Goal: Navigation & Orientation: Find specific page/section

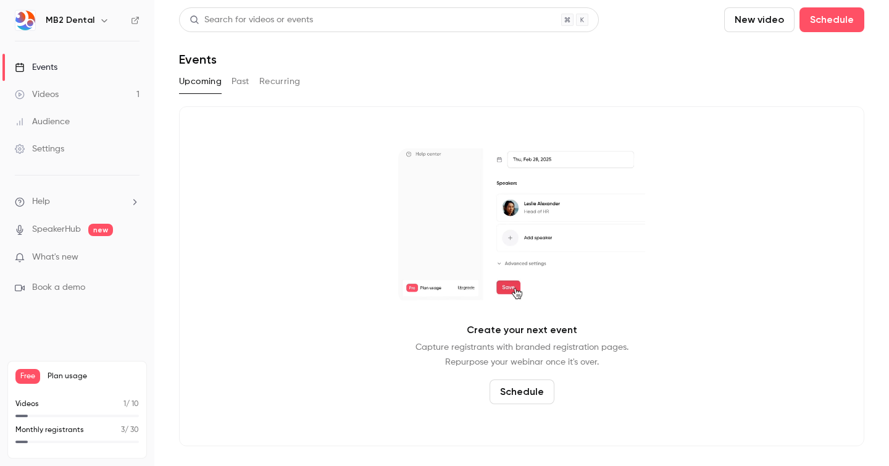
click at [63, 66] on link "Events" at bounding box center [77, 67] width 154 height 27
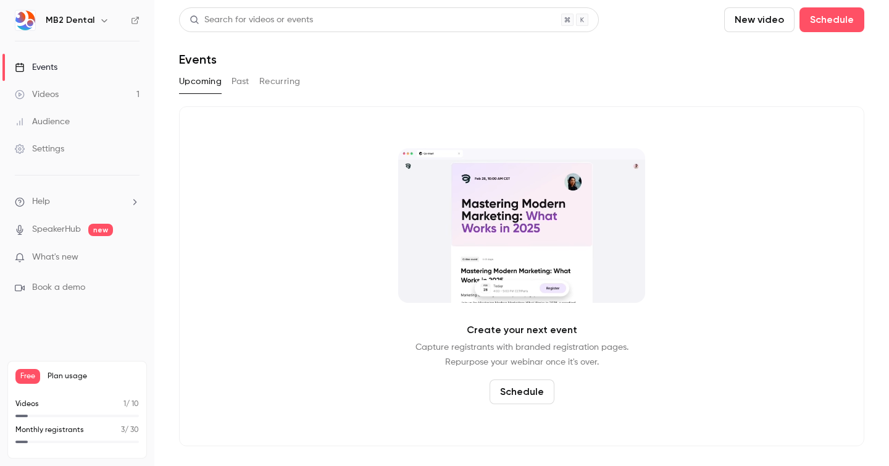
click at [41, 68] on div "Events" at bounding box center [36, 67] width 43 height 12
click at [79, 96] on link "Videos 1" at bounding box center [77, 94] width 154 height 27
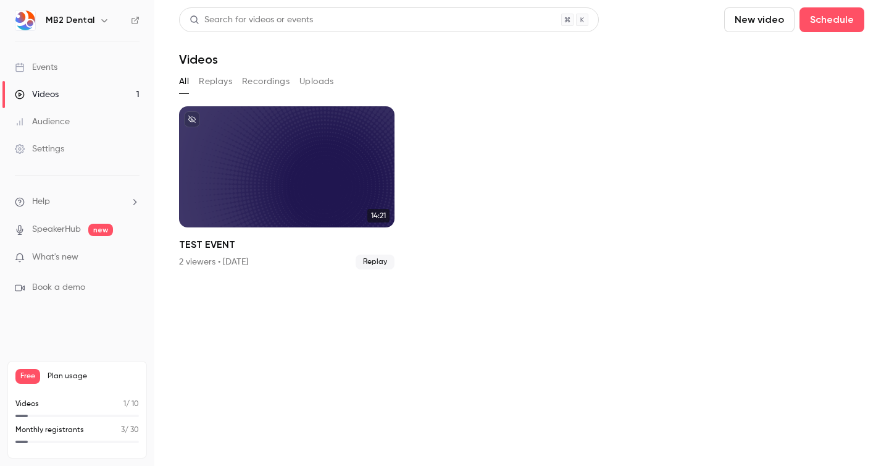
click at [48, 120] on div "Audience" at bounding box center [42, 121] width 55 height 12
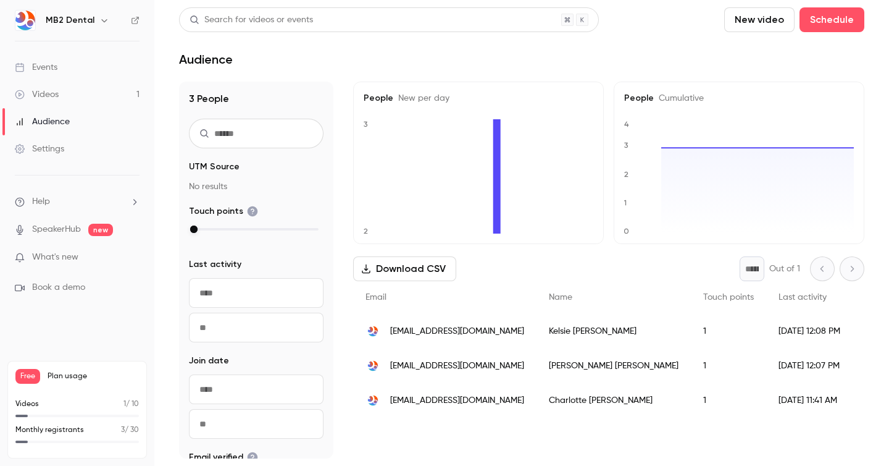
click at [64, 66] on link "Events" at bounding box center [77, 67] width 154 height 27
